Goal: Transaction & Acquisition: Purchase product/service

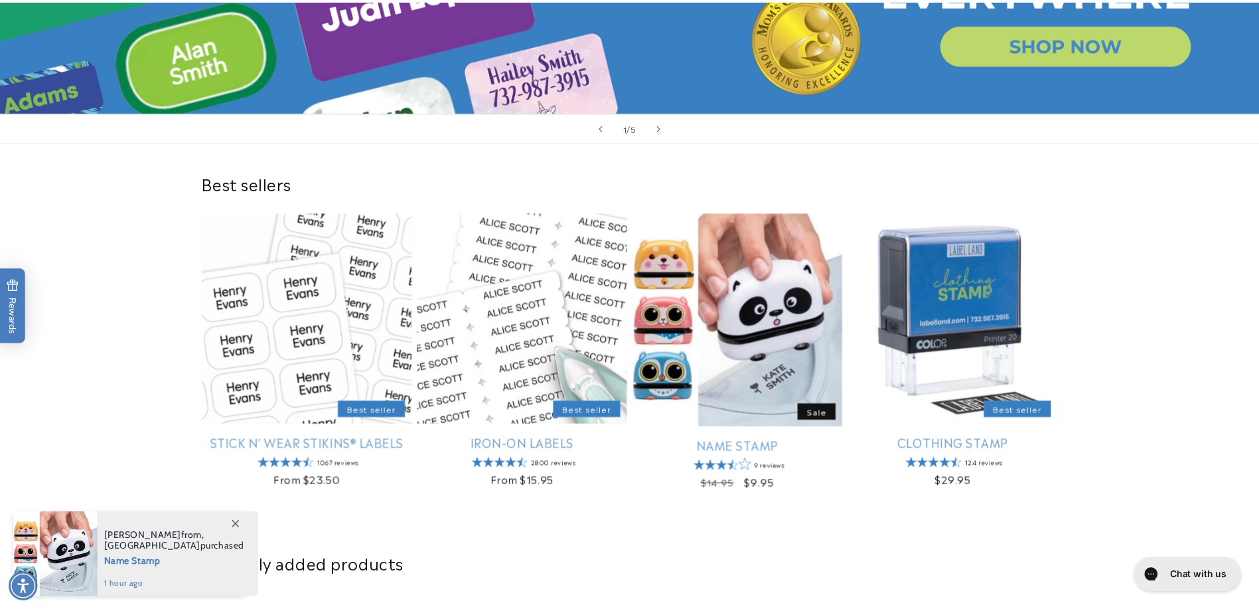
scroll to position [332, 0]
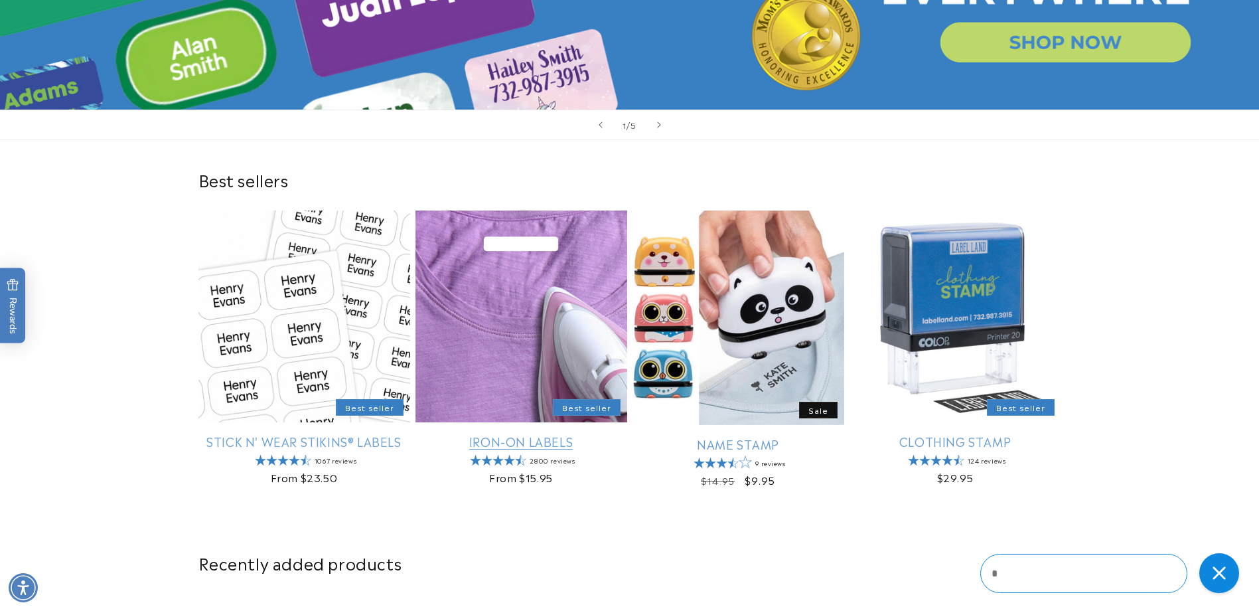
click at [534, 442] on link "Iron-On Labels" at bounding box center [522, 441] width 212 height 15
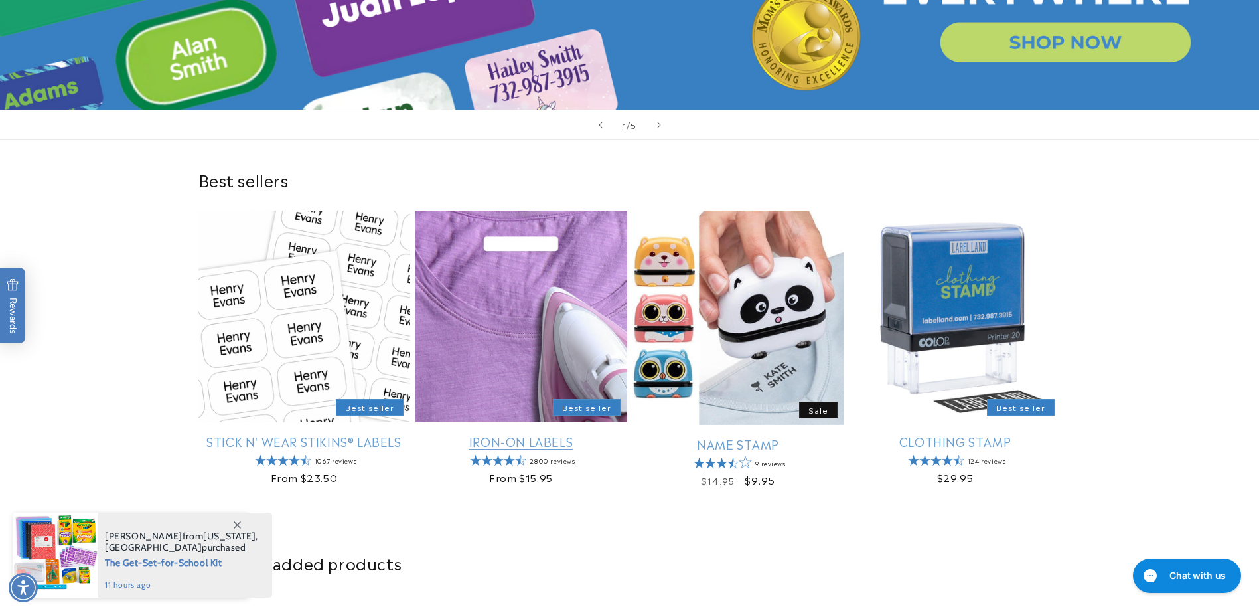
click at [523, 434] on link "Iron-On Labels" at bounding box center [522, 441] width 212 height 15
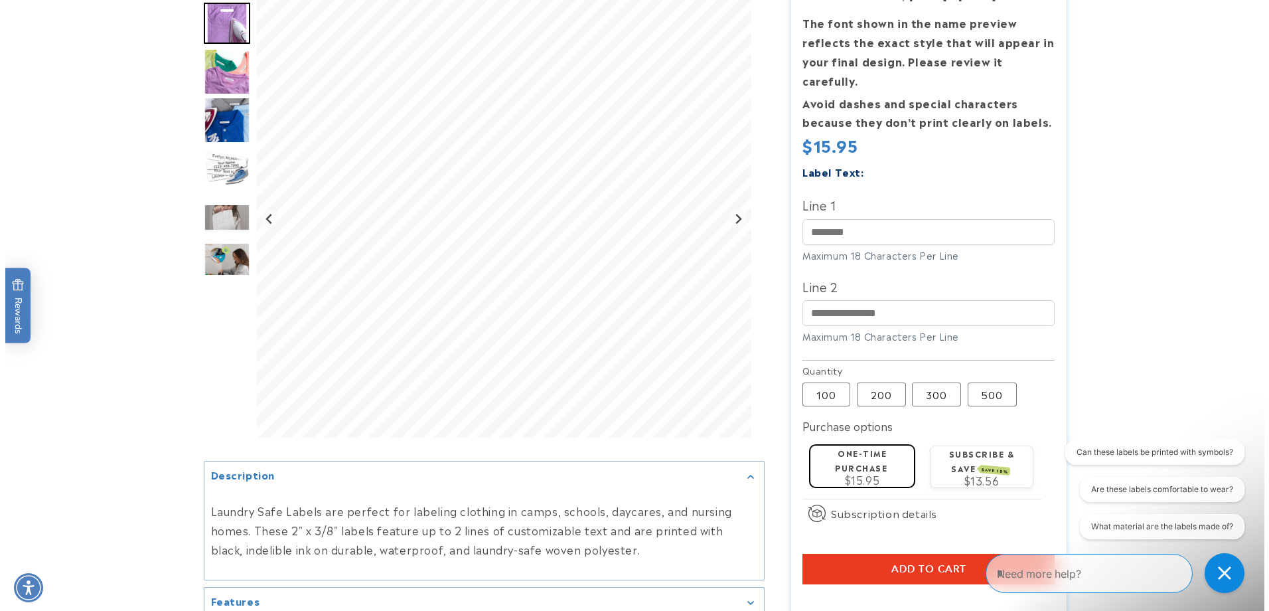
scroll to position [266, 0]
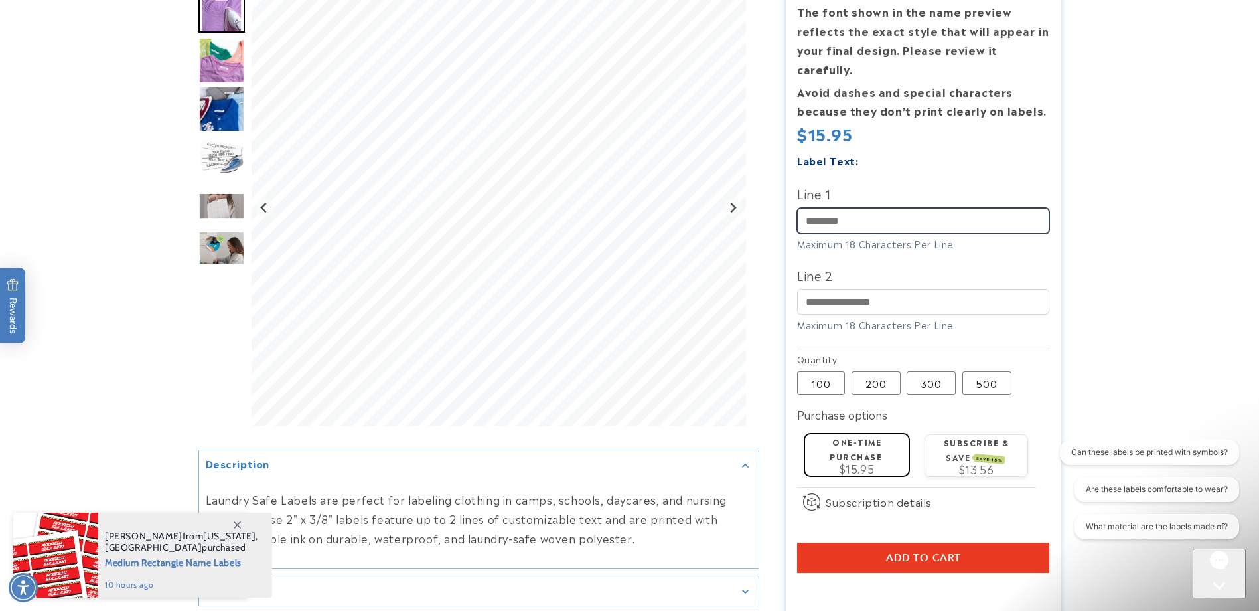
click at [868, 208] on input "Line 1" at bounding box center [923, 221] width 252 height 26
type input "********"
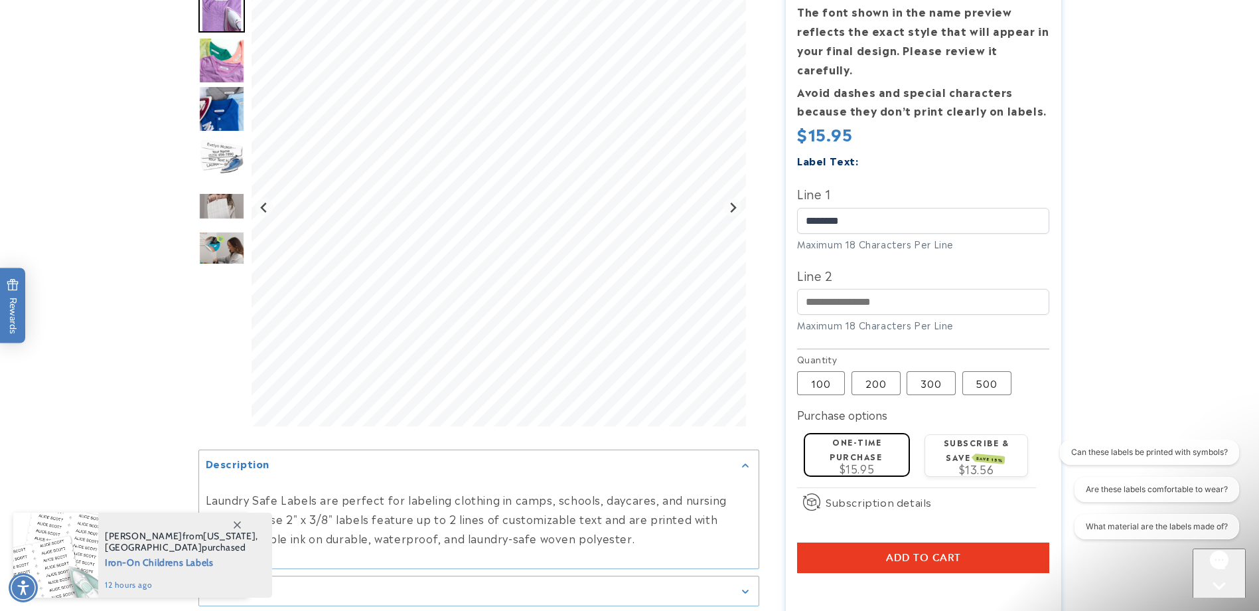
click at [846, 436] on label "One-time purchase" at bounding box center [856, 449] width 52 height 26
click at [914, 542] on button "Add to cart" at bounding box center [923, 557] width 252 height 31
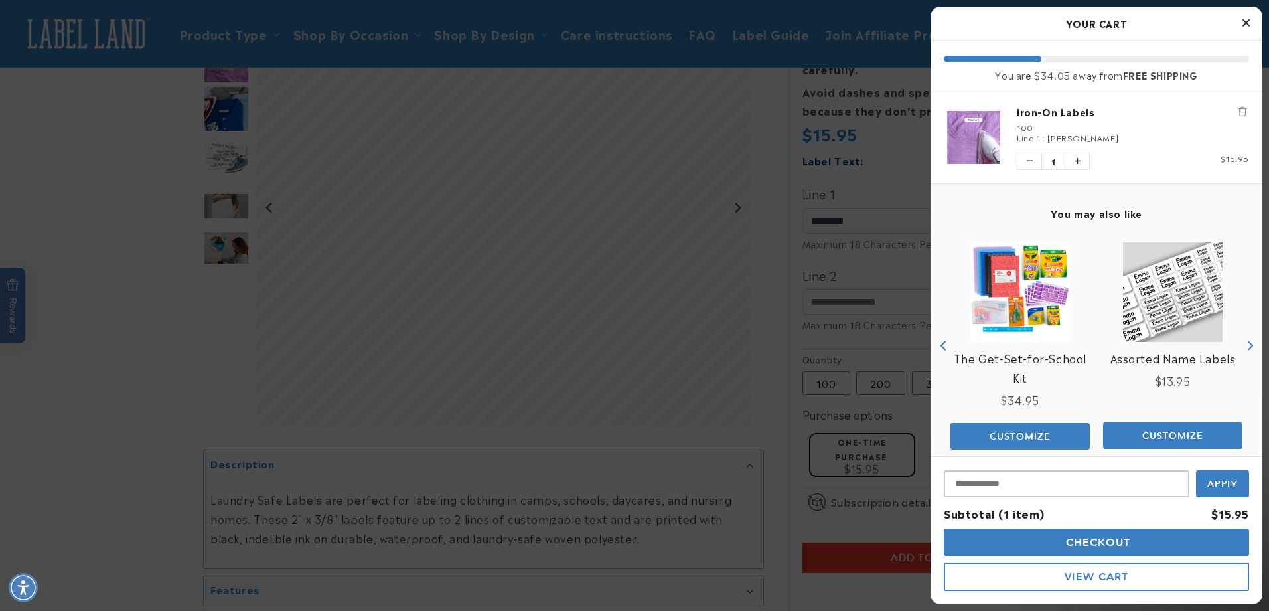
click at [1098, 540] on span "Checkout" at bounding box center [1097, 542] width 68 height 13
